Goal: Find specific page/section: Find specific page/section

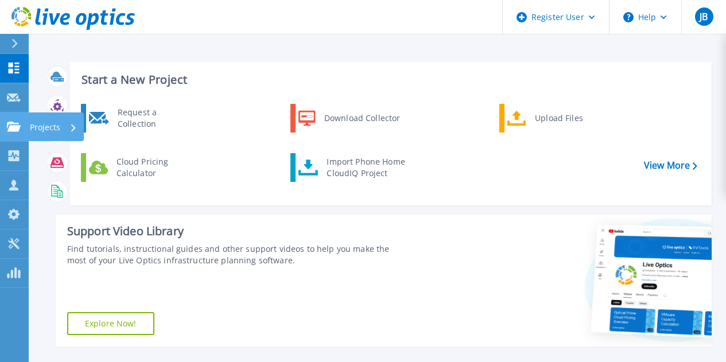
click at [13, 125] on icon at bounding box center [14, 127] width 14 height 10
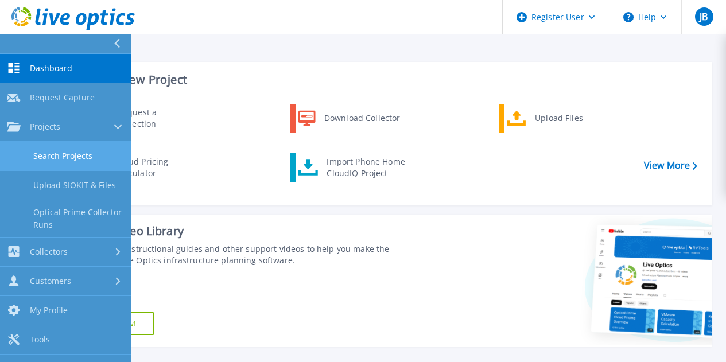
click at [48, 156] on link "Search Projects" at bounding box center [65, 156] width 131 height 29
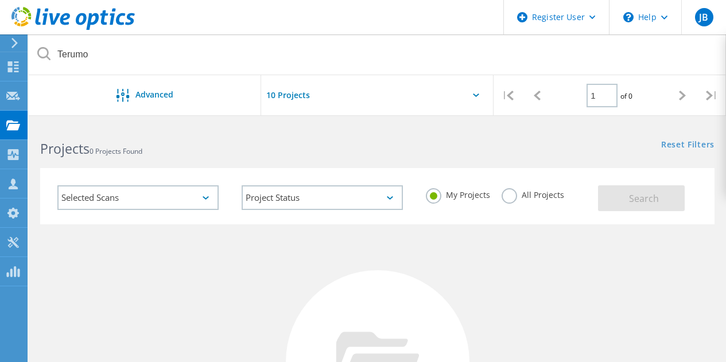
click at [187, 54] on input "Terumo" at bounding box center [378, 54] width 698 height 40
type input "3076723"
click at [510, 199] on label "All Projects" at bounding box center [533, 193] width 63 height 11
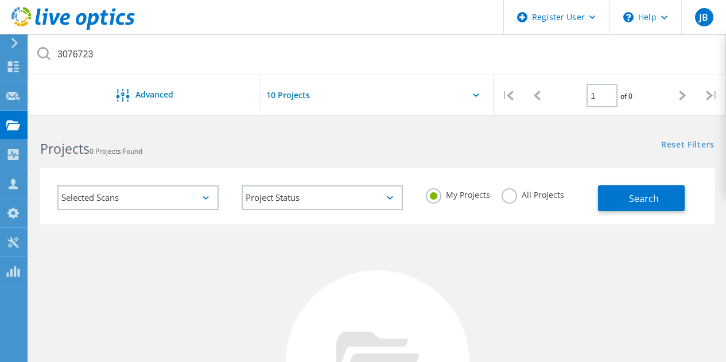
click at [0, 0] on input "All Projects" at bounding box center [0, 0] width 0 height 0
click at [613, 202] on button "Search" at bounding box center [641, 198] width 87 height 26
